Goal: Information Seeking & Learning: Learn about a topic

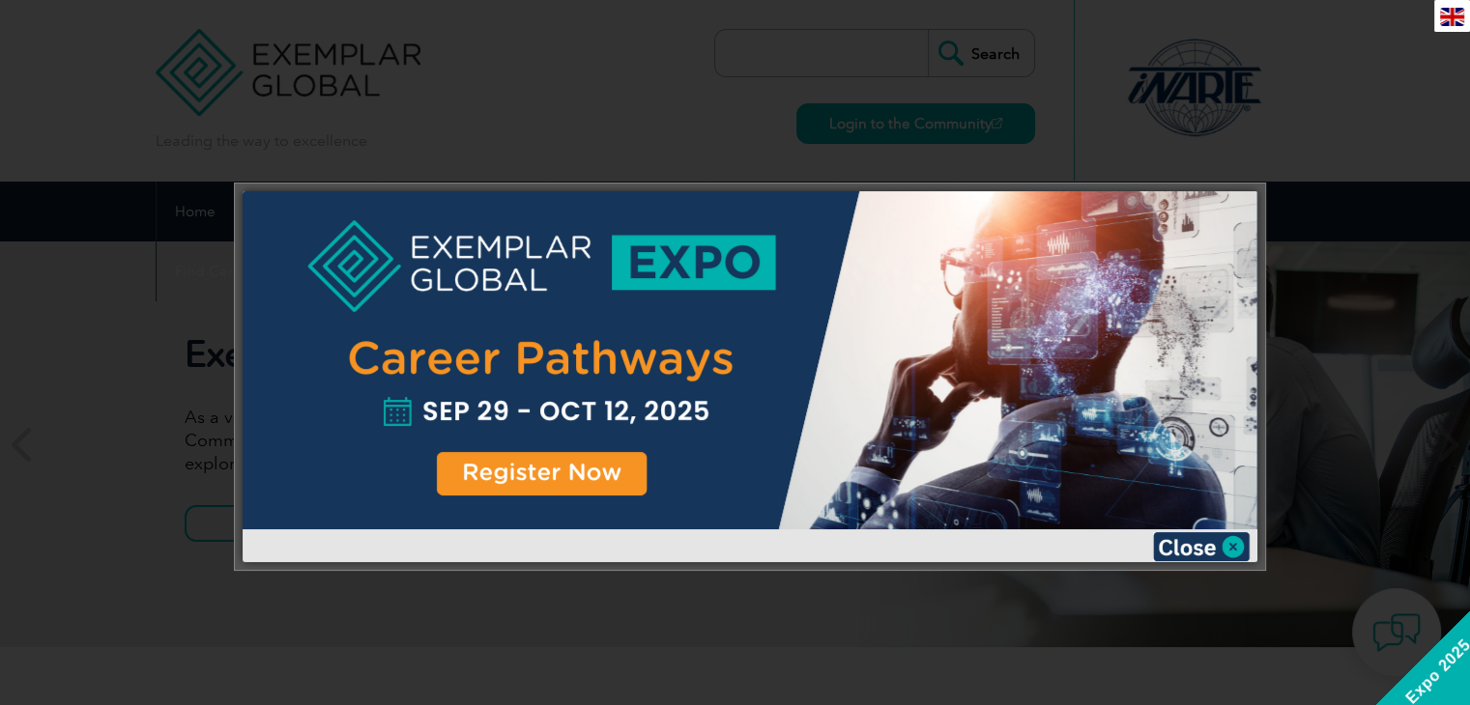
click at [615, 658] on div at bounding box center [735, 352] width 1470 height 705
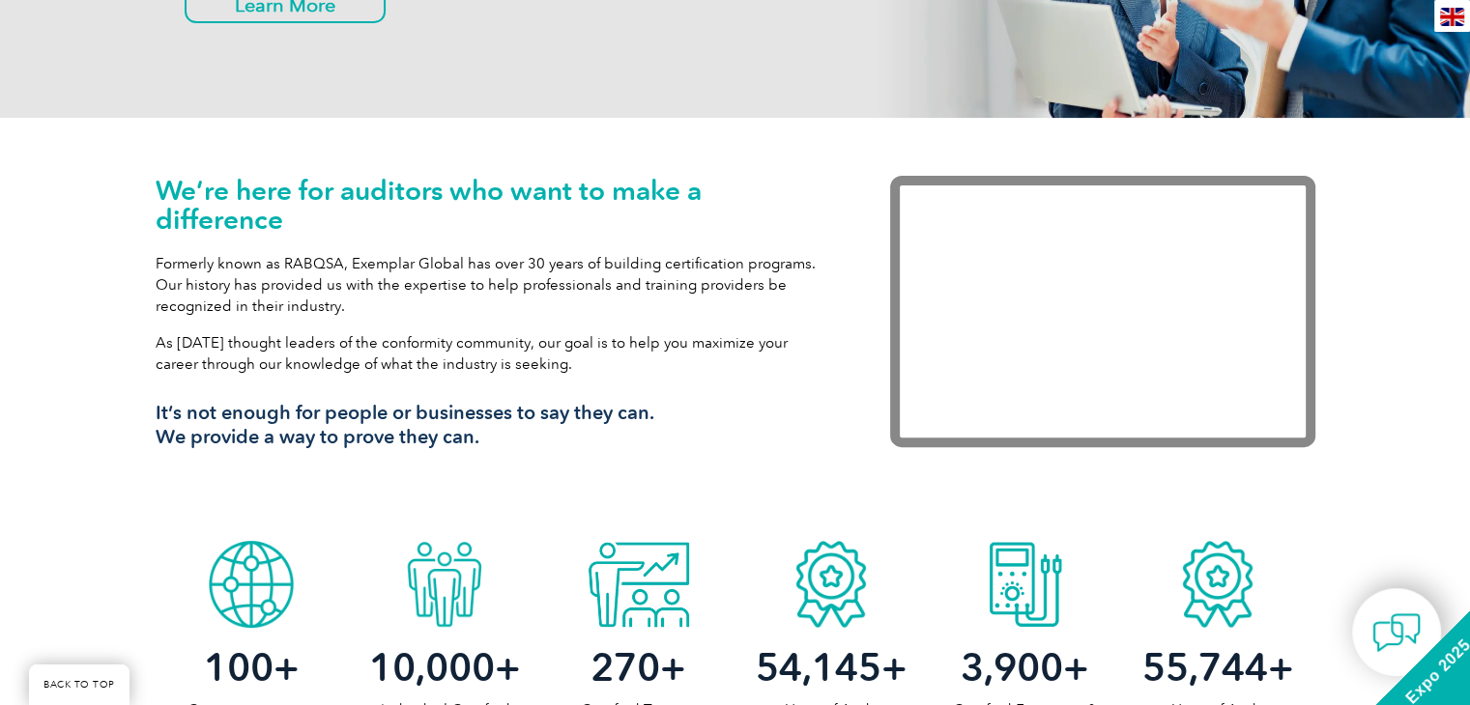
scroll to position [532, 0]
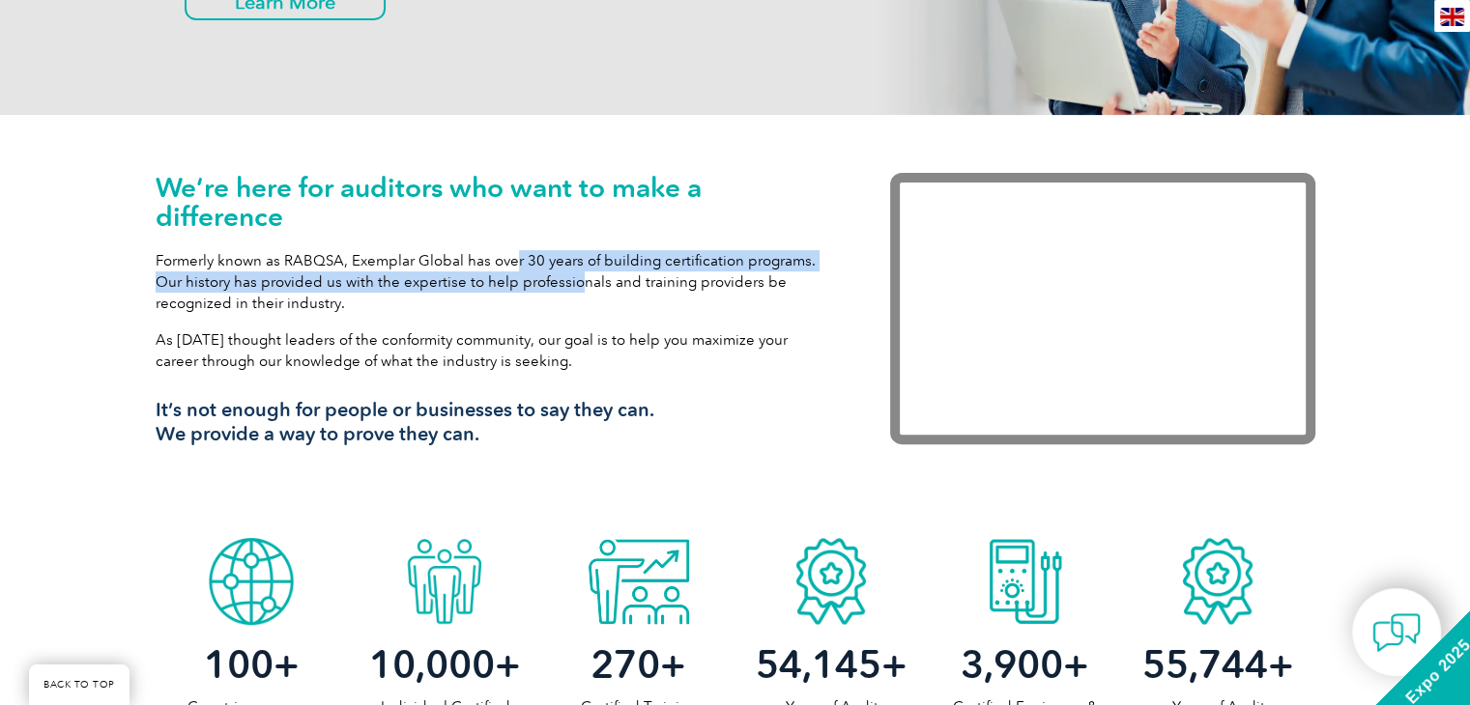
drag, startPoint x: 511, startPoint y: 260, endPoint x: 576, endPoint y: 276, distance: 66.8
click at [576, 276] on p "Formerly known as RABQSA, Exemplar Global has over 30 years of building certifi…" at bounding box center [494, 282] width 676 height 64
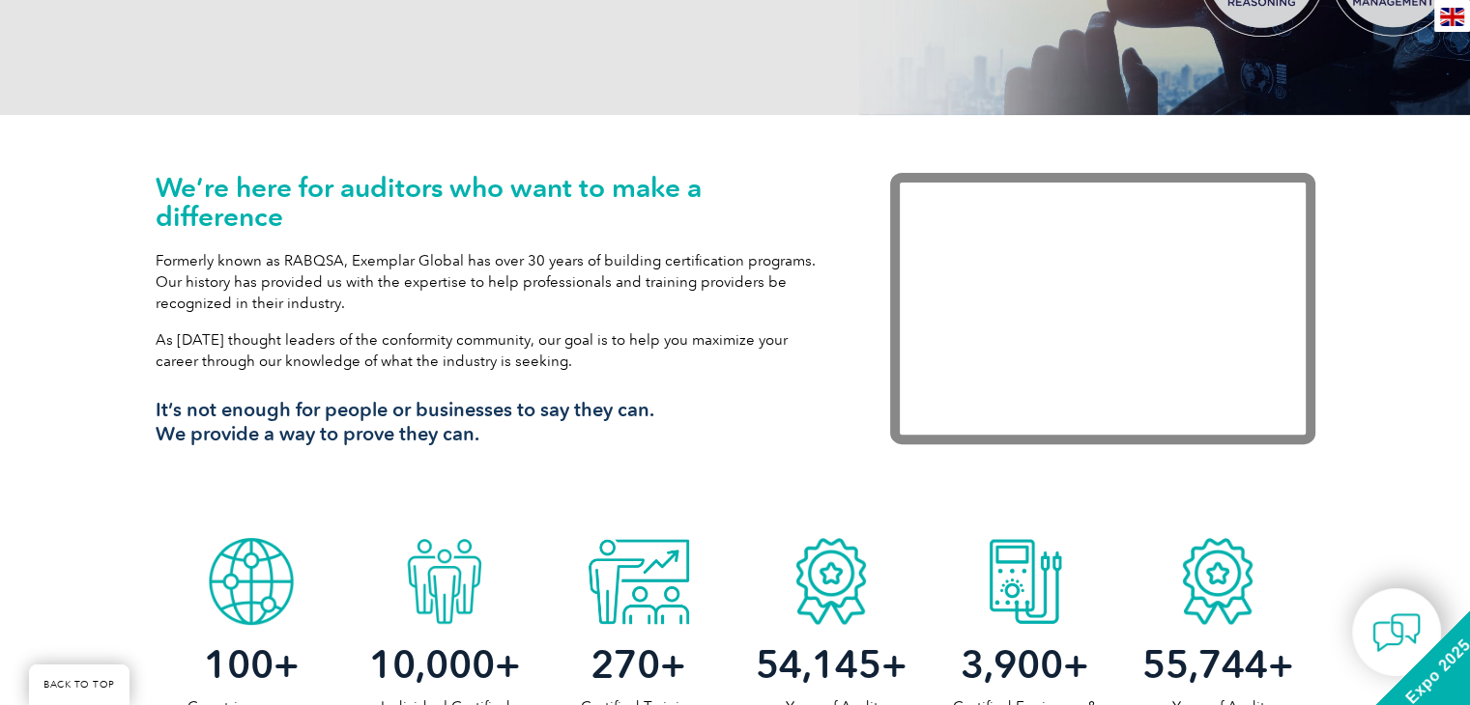
click at [514, 300] on p "Formerly known as RABQSA, Exemplar Global has over 30 years of building certifi…" at bounding box center [494, 282] width 676 height 64
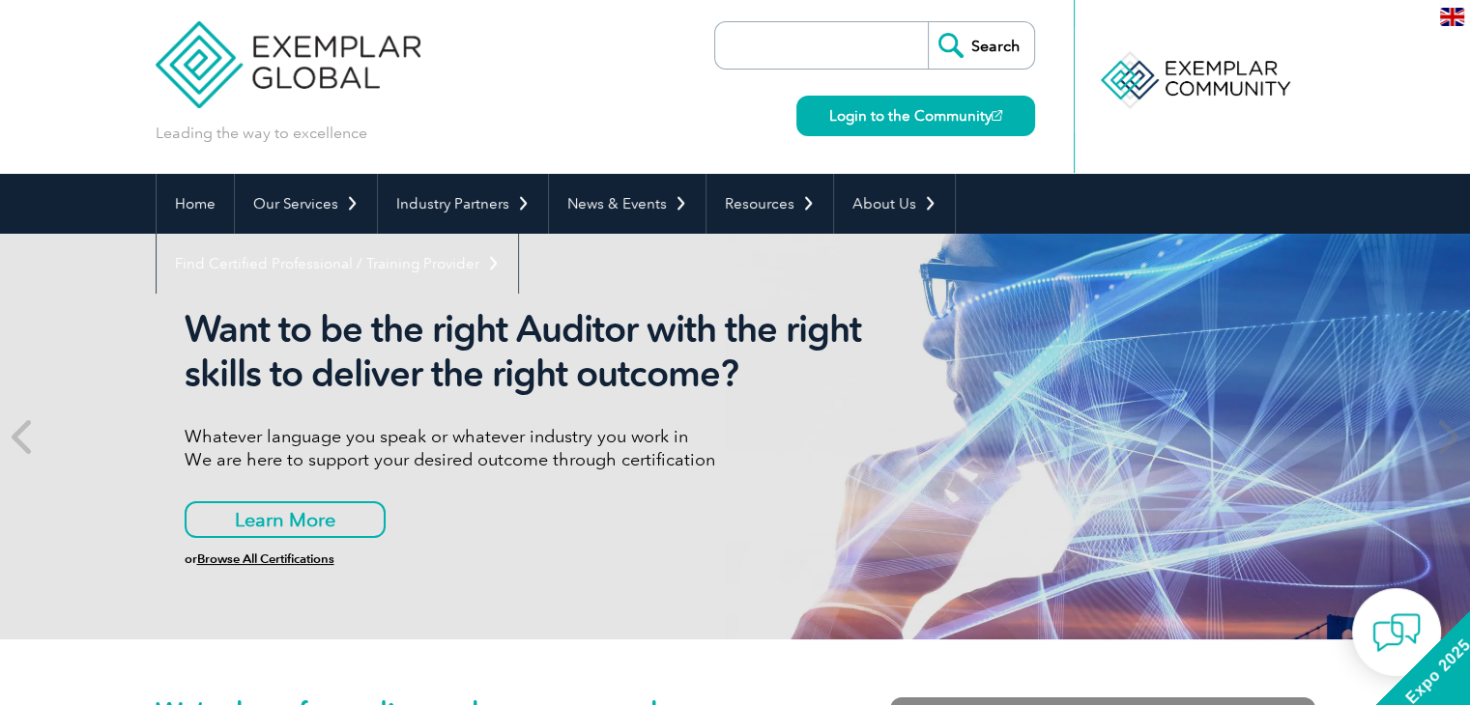
scroll to position [0, 0]
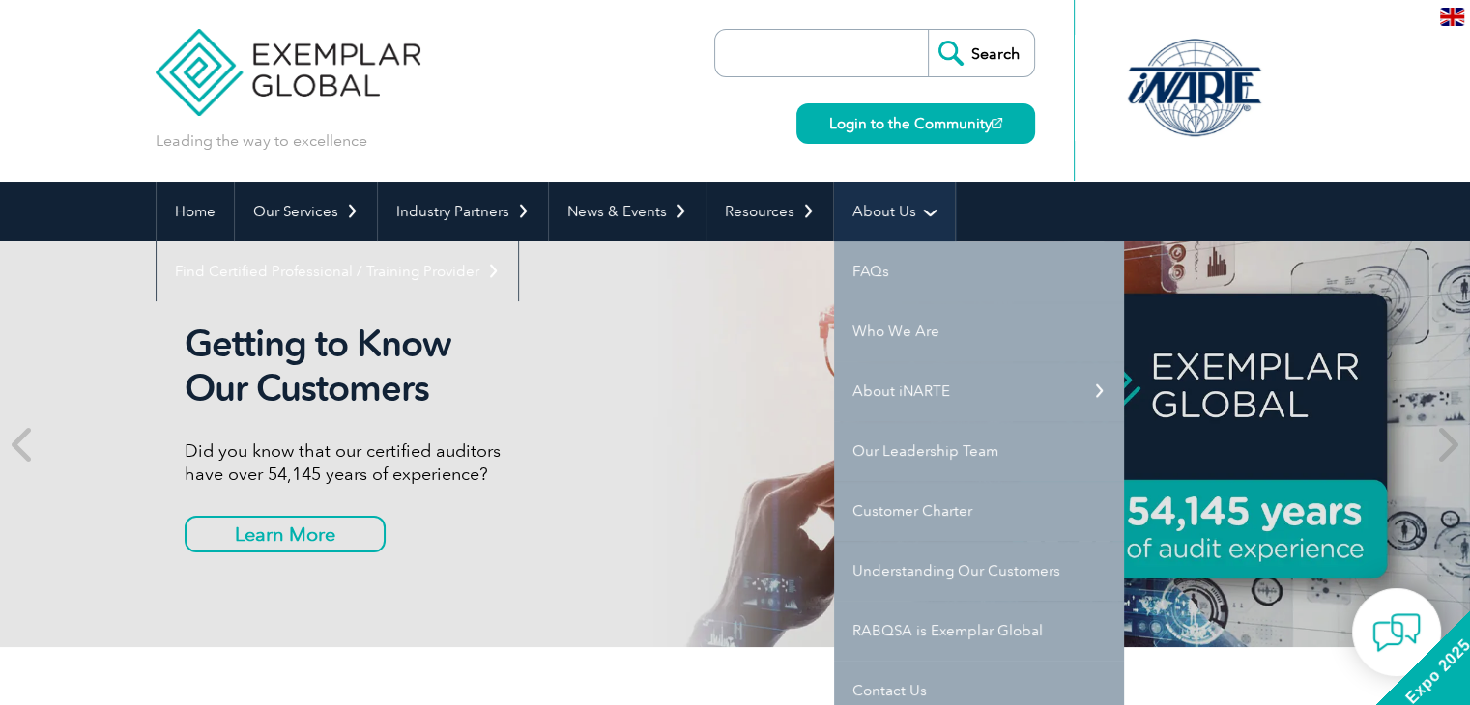
click at [890, 229] on link "About Us" at bounding box center [894, 212] width 121 height 60
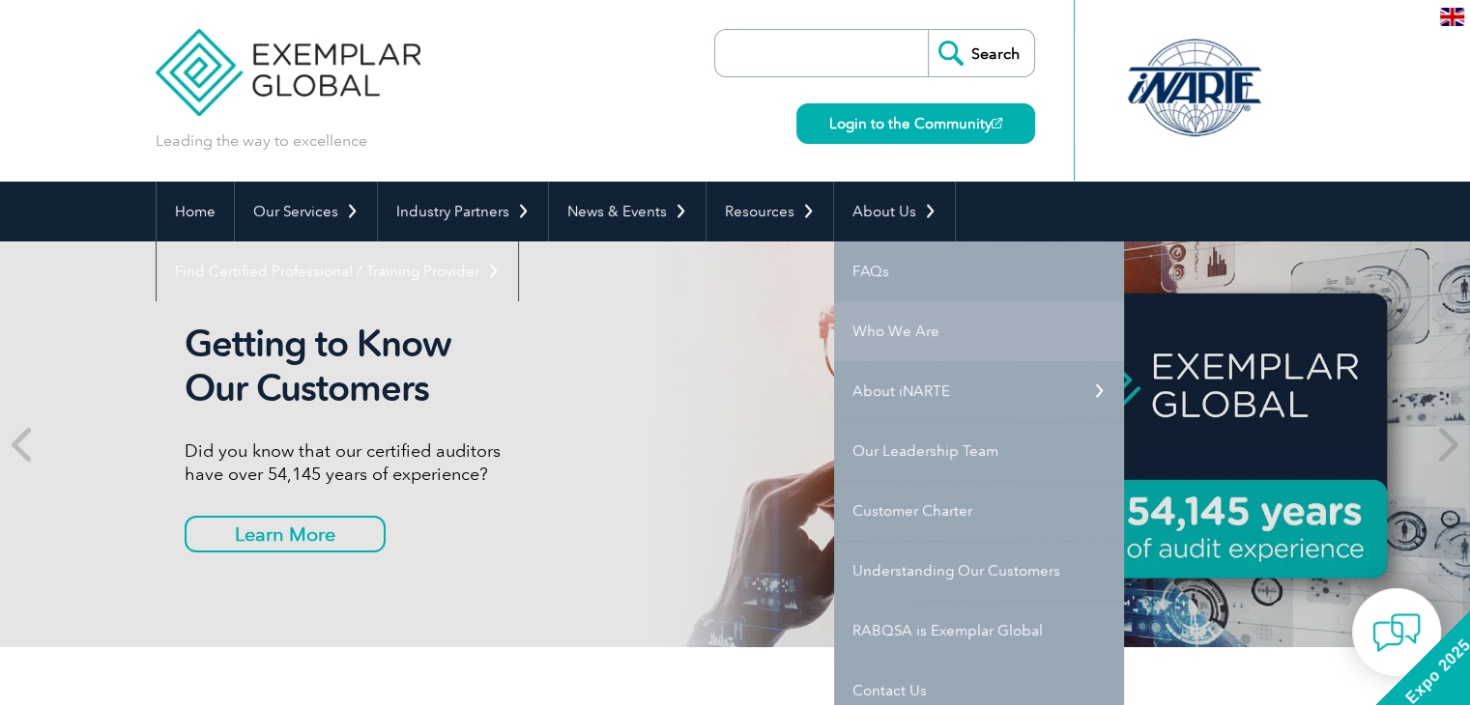
click at [878, 320] on link "Who We Are" at bounding box center [979, 331] width 290 height 60
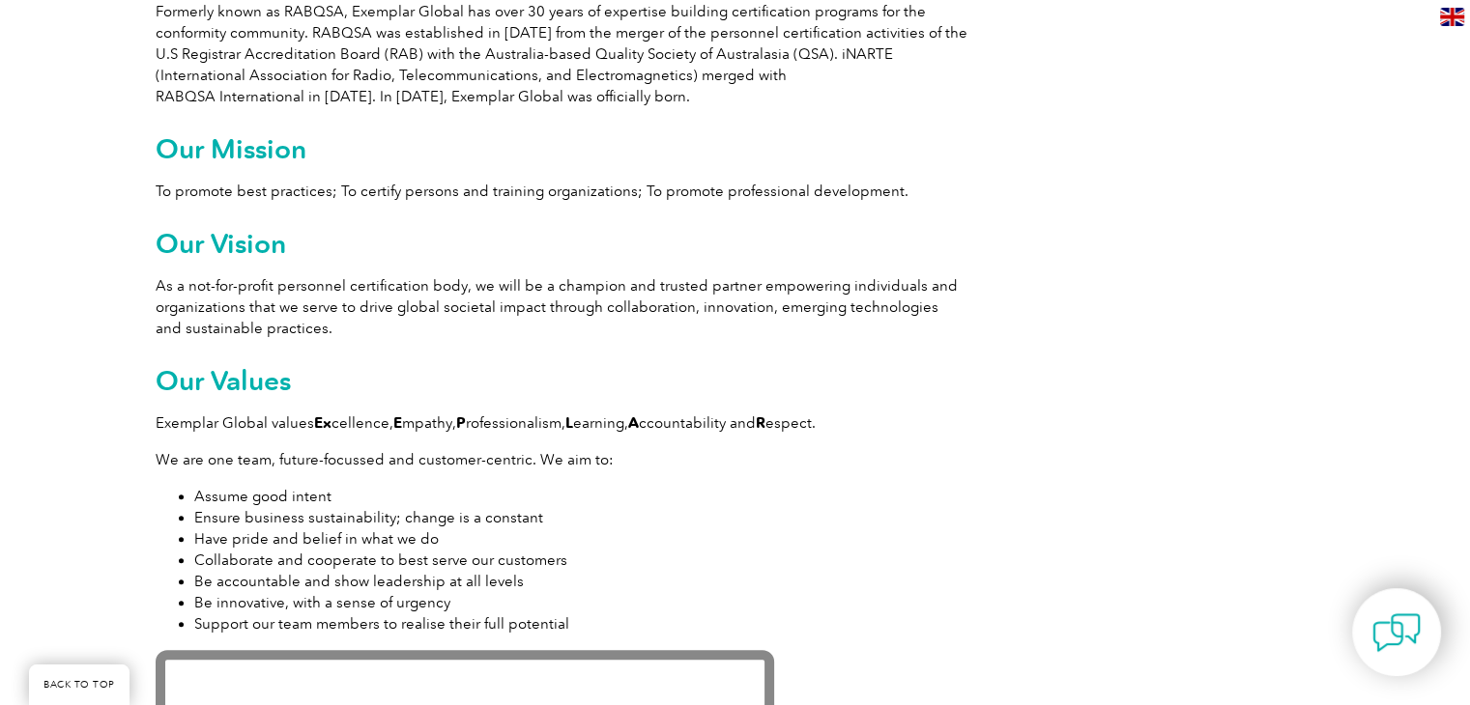
scroll to position [1475, 0]
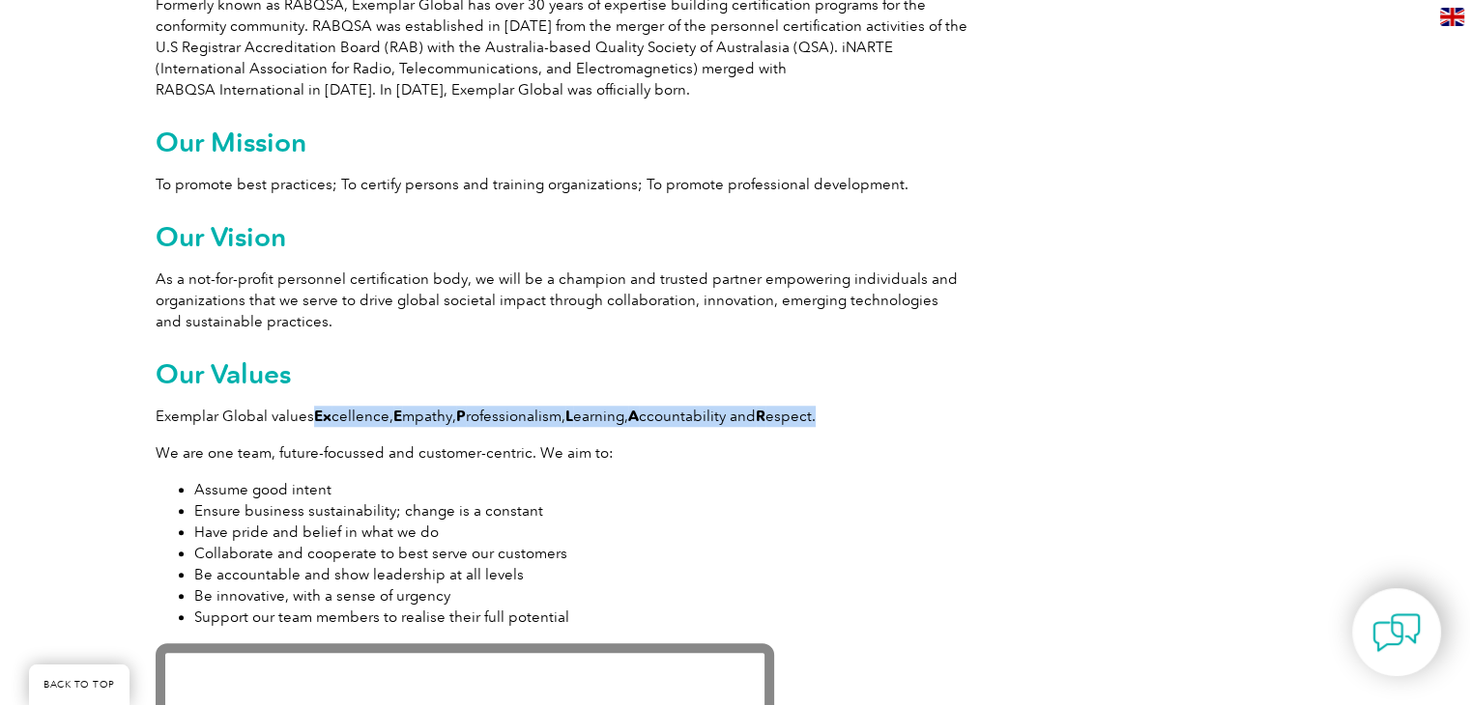
drag, startPoint x: 309, startPoint y: 415, endPoint x: 857, endPoint y: 398, distance: 548.1
click at [857, 398] on div "Exemplar Global is proudly part of the ASQ family. Leading the way to excellenc…" at bounding box center [562, 506] width 812 height 2992
copy p "Ex cellence, E mpathy, P rofessionalism, L earning, A ccountability and R espec…"
